Goal: Task Accomplishment & Management: Complete application form

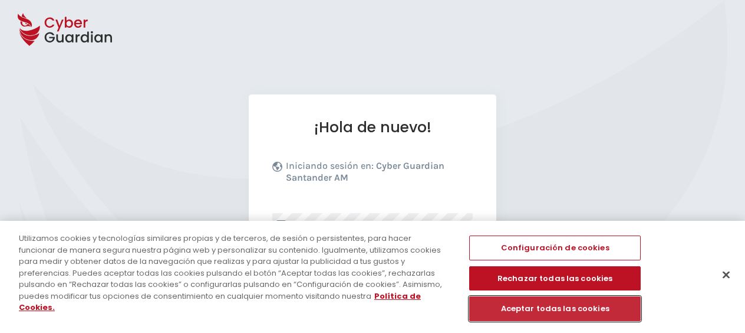
click at [577, 307] on button "Aceptar todas las cookies" at bounding box center [555, 308] width 172 height 25
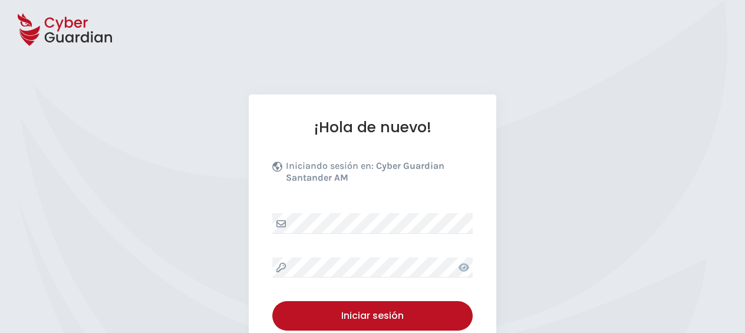
click at [465, 271] on icon at bounding box center [464, 267] width 11 height 8
click at [465, 271] on icon at bounding box center [464, 266] width 12 height 9
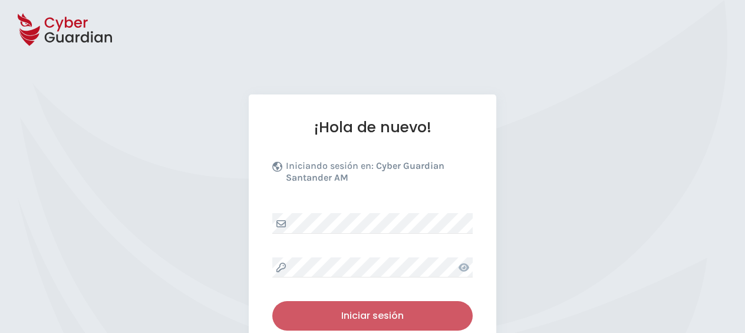
click at [395, 315] on div "Iniciar sesión" at bounding box center [372, 315] width 183 height 14
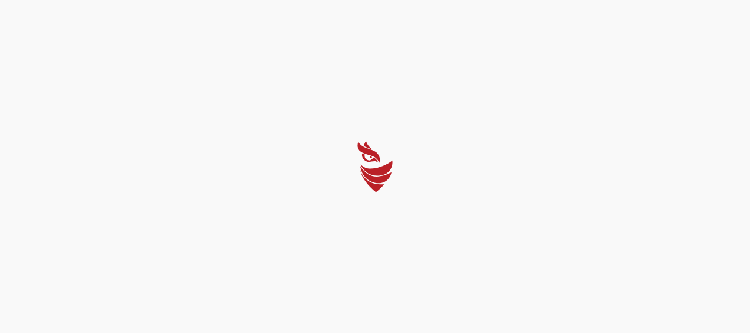
select select "English"
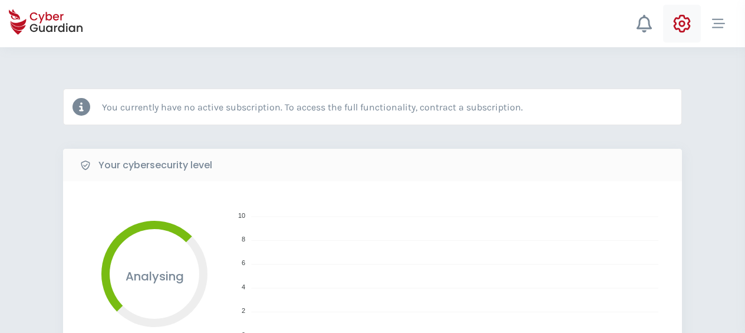
click at [686, 20] on icon at bounding box center [683, 24] width 18 height 18
select select "English"
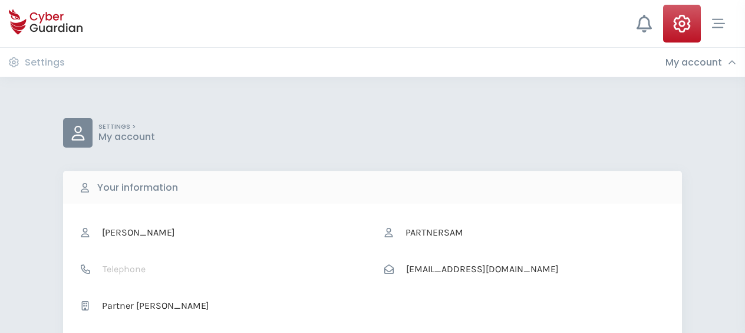
click at [697, 57] on h3 "My account" at bounding box center [694, 63] width 57 height 12
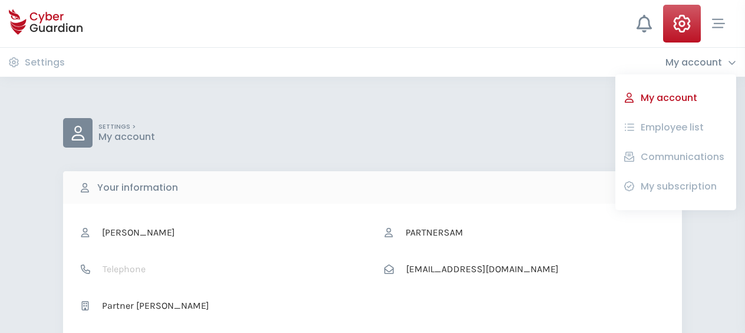
click at [667, 120] on button "Employee list" at bounding box center [683, 127] width 90 height 20
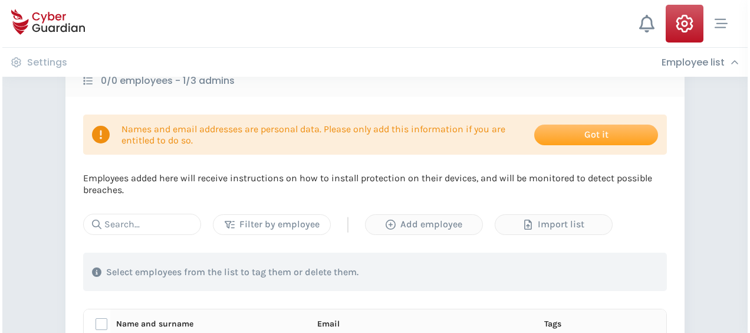
scroll to position [118, 0]
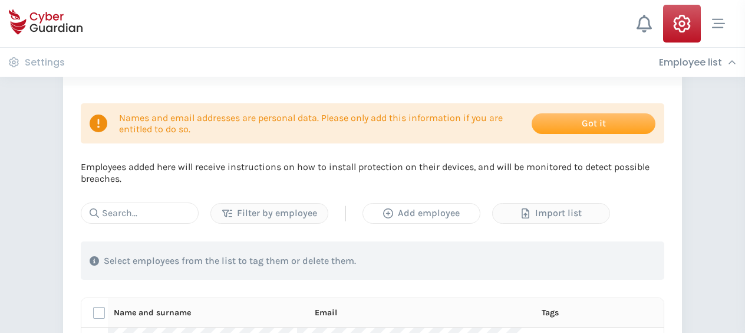
click at [441, 214] on div "Add employee" at bounding box center [421, 213] width 99 height 14
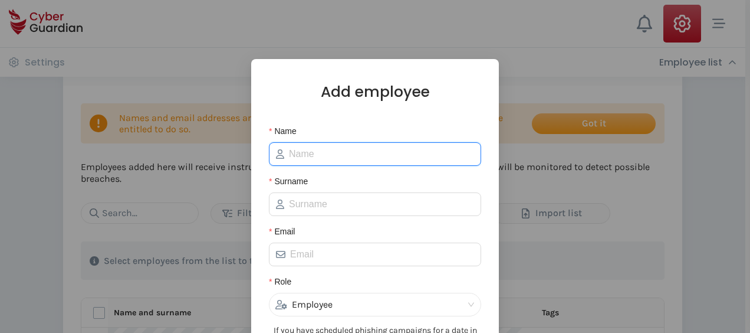
drag, startPoint x: 294, startPoint y: 148, endPoint x: 301, endPoint y: 148, distance: 7.1
click at [294, 148] on input "Name" at bounding box center [381, 154] width 185 height 14
type input "[PERSON_NAME]"
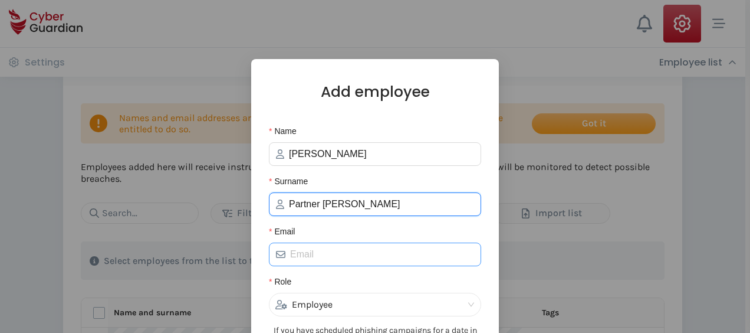
type input "Partner [PERSON_NAME]"
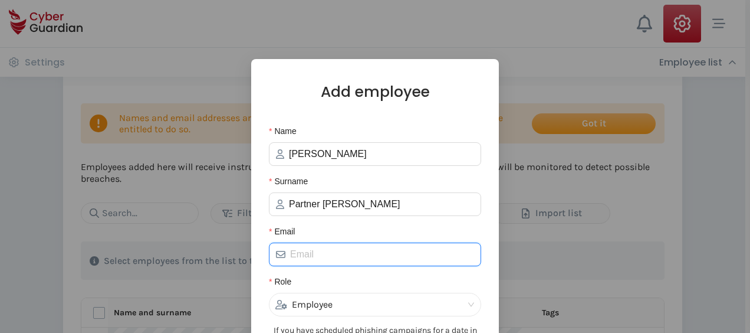
click at [303, 251] on input "Email" at bounding box center [382, 254] width 184 height 14
click at [316, 255] on input "Email" at bounding box center [382, 254] width 184 height 14
paste input "[PERSON_NAME][EMAIL_ADDRESS][PERSON_NAME][DOMAIN_NAME]"
click at [331, 303] on div "Employee" at bounding box center [369, 304] width 189 height 22
type input "[PERSON_NAME][EMAIL_ADDRESS][PERSON_NAME][DOMAIN_NAME]"
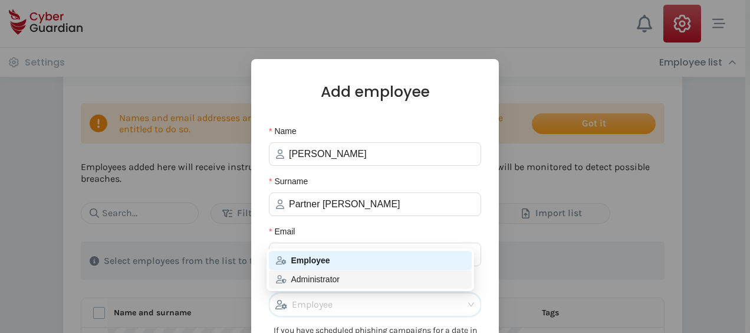
click at [326, 277] on div "Administrator" at bounding box center [370, 278] width 189 height 13
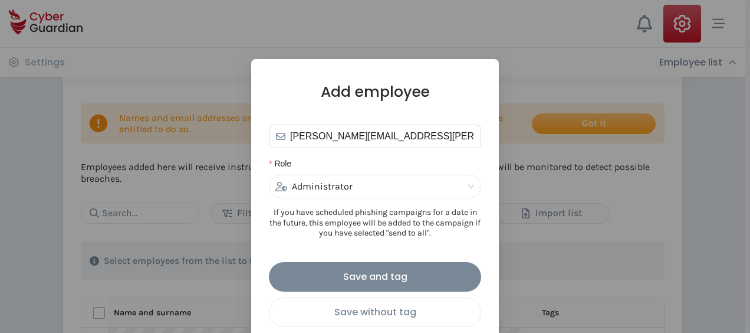
click at [372, 314] on div "Save without tag" at bounding box center [374, 311] width 193 height 15
